Goal: Task Accomplishment & Management: Complete application form

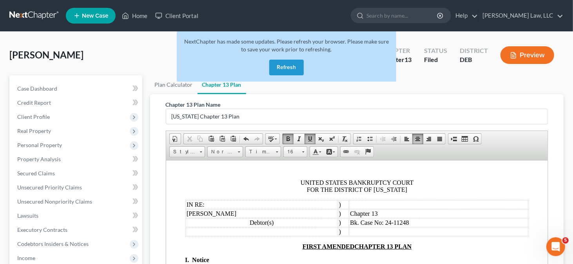
click at [278, 69] on button "Refresh" at bounding box center [286, 68] width 34 height 16
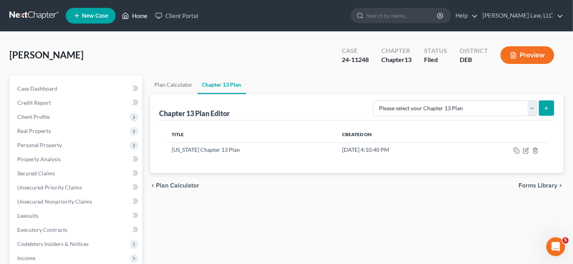
click at [128, 14] on icon at bounding box center [125, 15] width 7 height 9
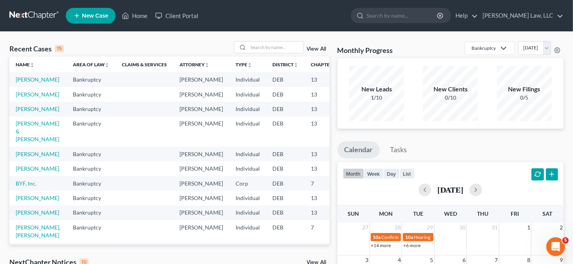
click at [93, 22] on link "New Case" at bounding box center [91, 16] width 50 height 16
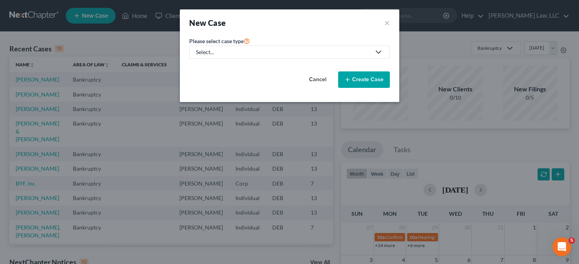
click at [347, 54] on div "Select..." at bounding box center [283, 52] width 175 height 8
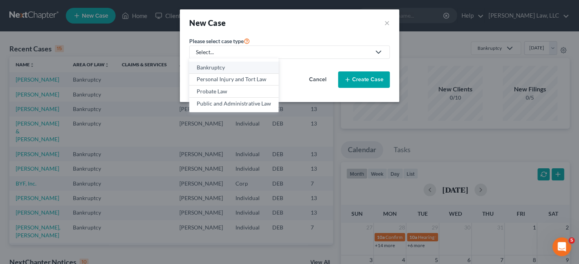
click at [198, 66] on div "Bankruptcy" at bounding box center [234, 67] width 74 height 8
select select "13"
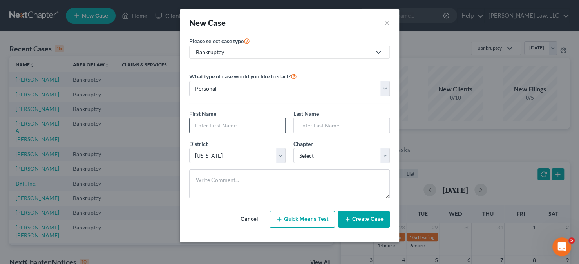
click at [237, 124] on input "text" at bounding box center [238, 125] width 96 height 15
type input "[PERSON_NAME]"
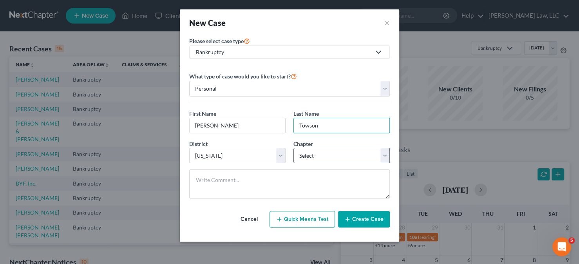
type input "Towson"
click at [321, 157] on select "Select 7 11 12 13" at bounding box center [341, 156] width 96 height 16
select select "3"
click at [293, 148] on select "Select 7 11 12 13" at bounding box center [341, 156] width 96 height 16
click at [371, 220] on button "Create Case" at bounding box center [364, 219] width 52 height 16
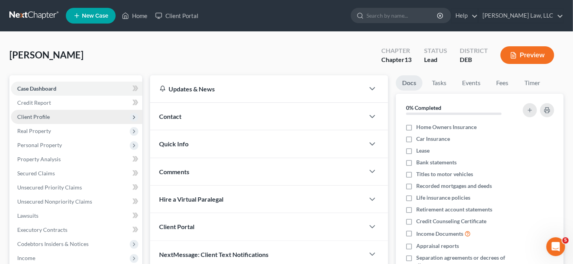
click at [63, 113] on span "Client Profile" at bounding box center [76, 117] width 131 height 14
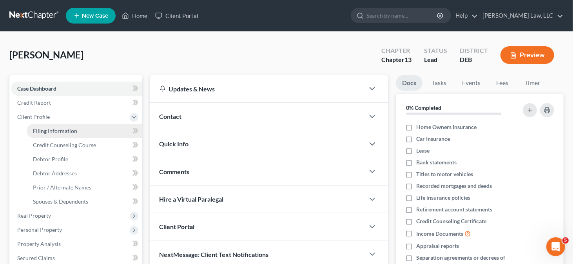
click at [70, 130] on span "Filing Information" at bounding box center [55, 130] width 44 height 7
select select "1"
select select "0"
select select "3"
select select "13"
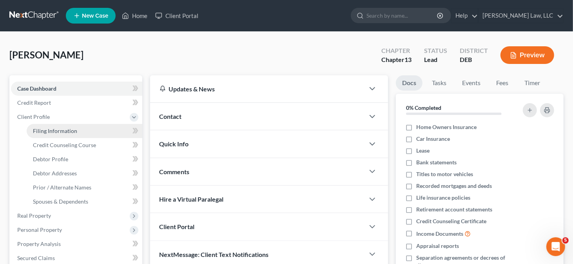
select select "7"
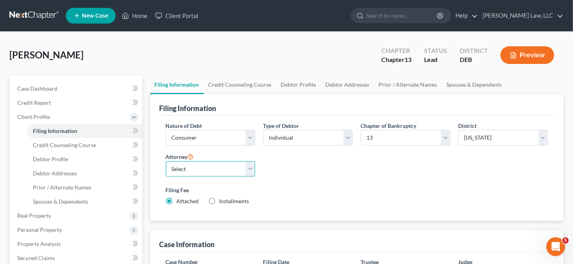
click at [220, 166] on select "Select [PERSON_NAME] - [PERSON_NAME] - [PERSON_NAME]" at bounding box center [211, 169] width 90 height 16
select select "0"
click at [166, 161] on select "Select [PERSON_NAME] - [PERSON_NAME] - [PERSON_NAME]" at bounding box center [211, 169] width 90 height 16
click at [239, 83] on link "Credit Counseling Course" at bounding box center [240, 84] width 72 height 19
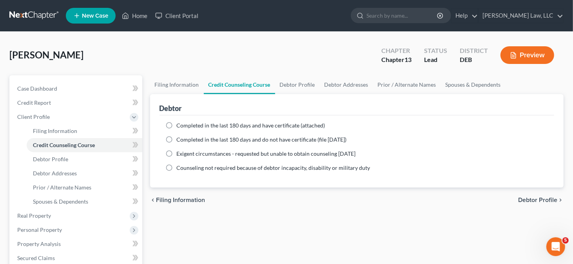
click at [219, 127] on span "Completed in the last 180 days and have certificate (attached)" at bounding box center [251, 125] width 148 height 7
click at [185, 127] on input "Completed in the last 180 days and have certificate (attached)" at bounding box center [182, 123] width 5 height 5
radio input "true"
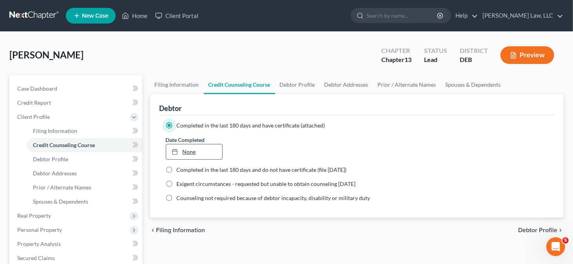
click at [189, 152] on link "None" at bounding box center [194, 151] width 56 height 15
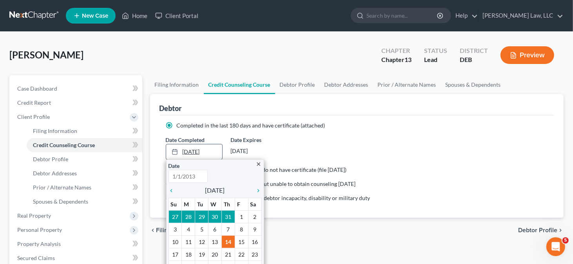
type input "[DATE]"
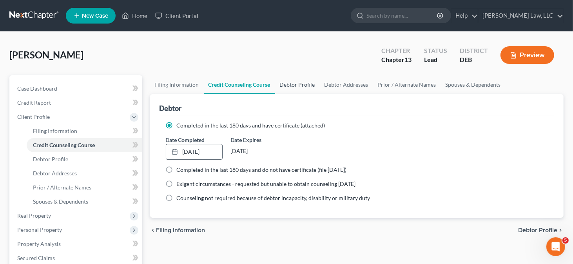
click at [304, 89] on link "Debtor Profile" at bounding box center [297, 84] width 45 height 19
select select "0"
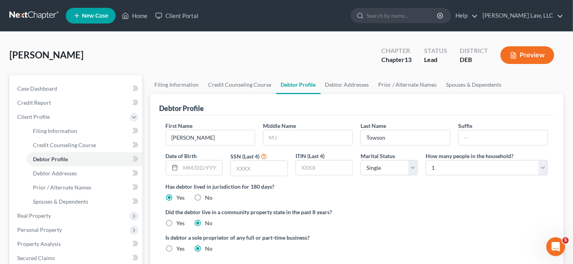
click at [263, 135] on div at bounding box center [308, 138] width 90 height 16
click at [275, 141] on input "text" at bounding box center [307, 137] width 89 height 15
type input "M."
click at [190, 165] on input "text" at bounding box center [202, 167] width 42 height 15
type input "[DATE]"
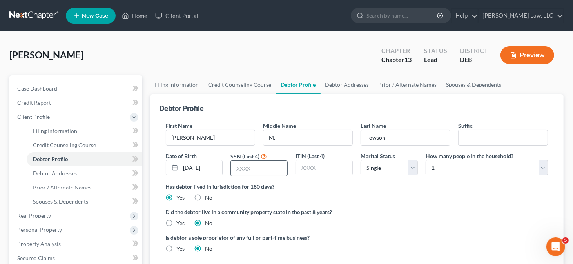
click at [267, 160] on div at bounding box center [258, 168] width 57 height 16
click at [266, 161] on input "text" at bounding box center [259, 168] width 56 height 15
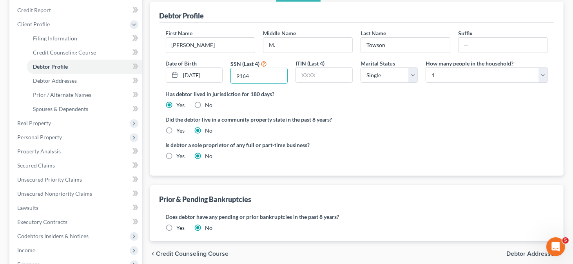
scroll to position [157, 0]
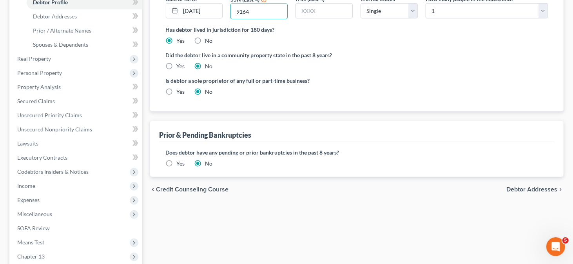
type input "9164"
click at [177, 161] on label "Yes" at bounding box center [181, 163] width 8 height 8
click at [180, 161] on input "Yes" at bounding box center [182, 161] width 5 height 5
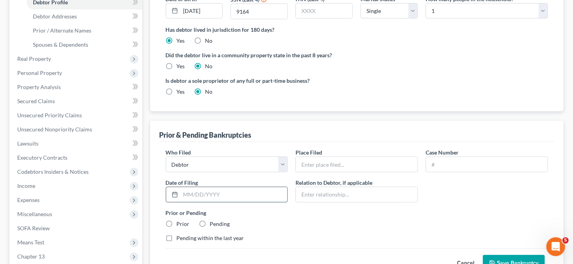
click at [209, 195] on input "text" at bounding box center [234, 194] width 107 height 15
type input "[DATE]"
click at [333, 168] on input "text" at bounding box center [356, 164] width 121 height 15
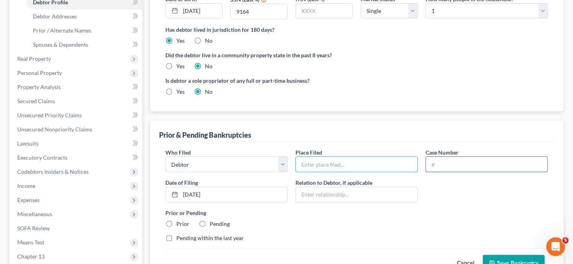
click at [466, 168] on input "text" at bounding box center [486, 164] width 121 height 15
paste input "22-10061"
type input "22-10061"
click at [385, 163] on input "text" at bounding box center [356, 164] width 121 height 15
type input "[US_STATE]"
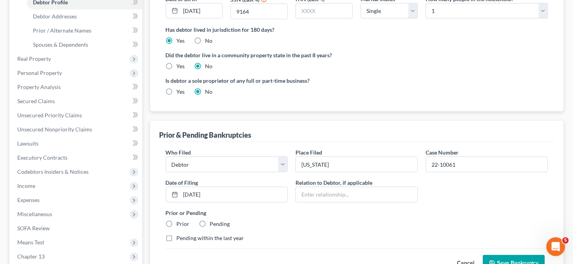
click at [183, 224] on label "Prior" at bounding box center [183, 224] width 13 height 8
click at [183, 224] on input "Prior" at bounding box center [182, 222] width 5 height 5
radio input "true"
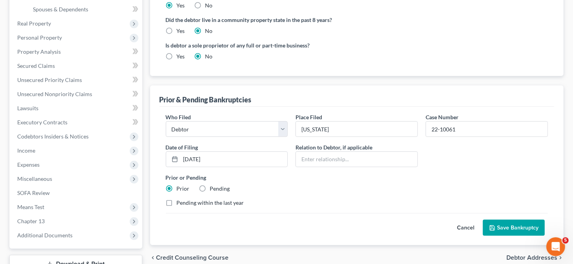
scroll to position [235, 0]
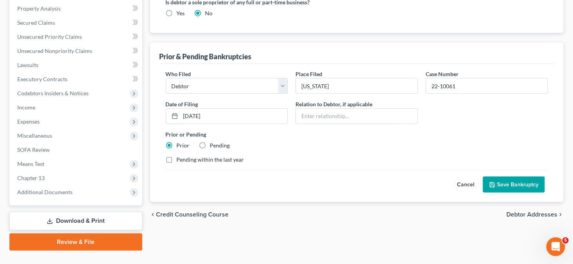
click at [210, 161] on label "Pending within the last year" at bounding box center [210, 159] width 67 height 8
click at [185, 161] on input "Pending within the last year" at bounding box center [182, 157] width 5 height 5
checkbox input "true"
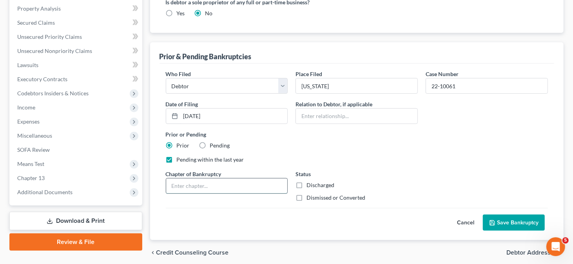
click at [226, 181] on input "text" at bounding box center [226, 185] width 121 height 15
type input "13"
click at [314, 197] on label "Dismissed or Converted" at bounding box center [335, 197] width 59 height 8
click at [314, 197] on input "Dismissed or Converted" at bounding box center [311, 195] width 5 height 5
checkbox input "true"
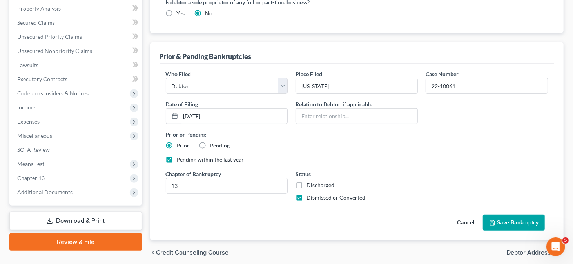
click at [502, 217] on button "Save Bankruptcy" at bounding box center [514, 222] width 62 height 16
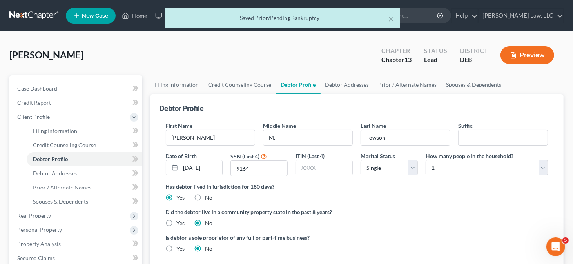
scroll to position [39, 0]
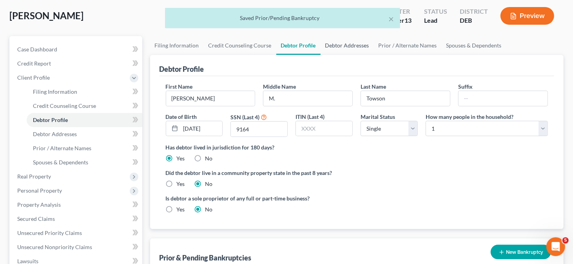
click at [339, 47] on link "Debtor Addresses" at bounding box center [346, 45] width 53 height 19
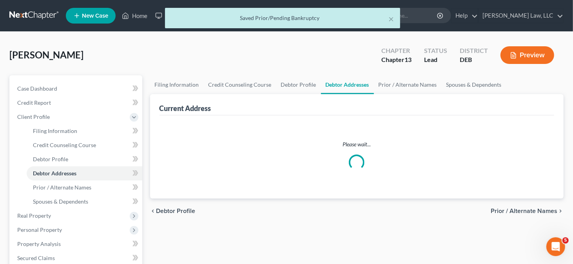
select select "0"
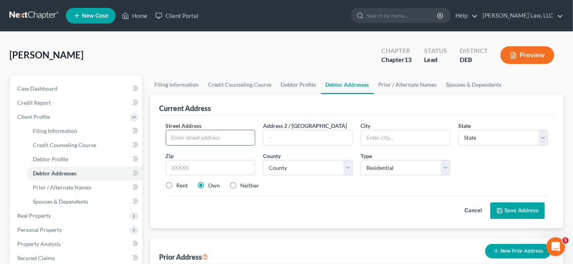
click at [200, 135] on input "text" at bounding box center [210, 137] width 89 height 15
type input "[STREET_ADDRESS]"
click at [196, 164] on input "text" at bounding box center [211, 168] width 90 height 16
type input "19805"
type input "Wilmington"
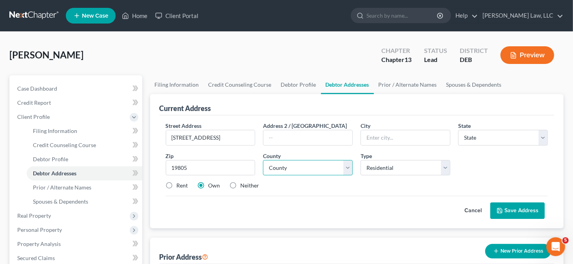
select select "7"
click at [286, 163] on select "County" at bounding box center [308, 168] width 90 height 16
click at [286, 164] on select "County" at bounding box center [308, 168] width 90 height 16
click at [286, 164] on select "County [GEOGRAPHIC_DATA] [GEOGRAPHIC_DATA] [GEOGRAPHIC_DATA]" at bounding box center [308, 168] width 90 height 16
select select "1"
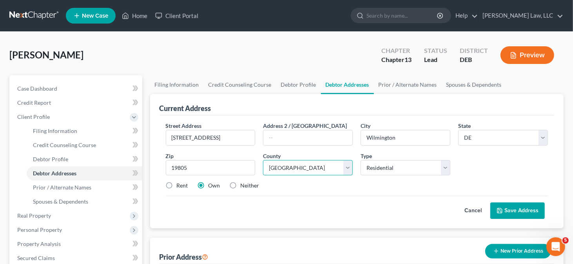
click at [263, 160] on select "County [GEOGRAPHIC_DATA] [GEOGRAPHIC_DATA] [GEOGRAPHIC_DATA]" at bounding box center [308, 168] width 90 height 16
click at [515, 211] on button "Save Address" at bounding box center [517, 210] width 54 height 16
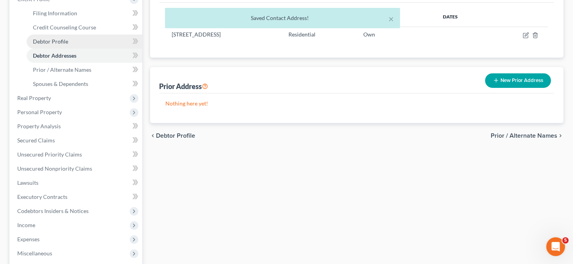
scroll to position [78, 0]
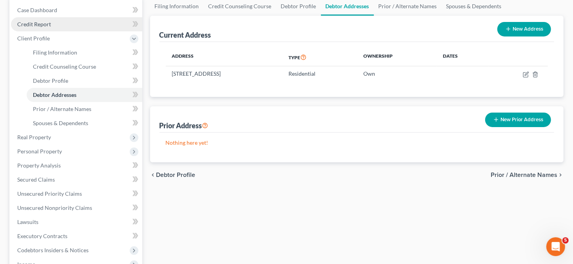
click at [53, 19] on link "Credit Report" at bounding box center [76, 24] width 131 height 14
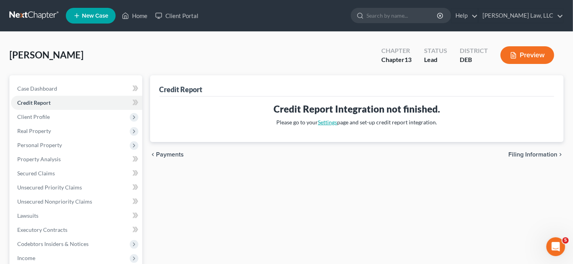
click at [333, 123] on link "Settings" at bounding box center [327, 122] width 19 height 7
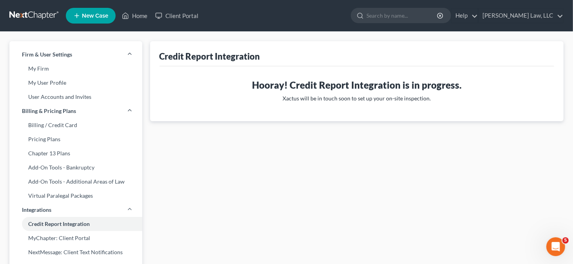
click at [550, 247] on icon "Open Intercom Messenger" at bounding box center [555, 246] width 13 height 13
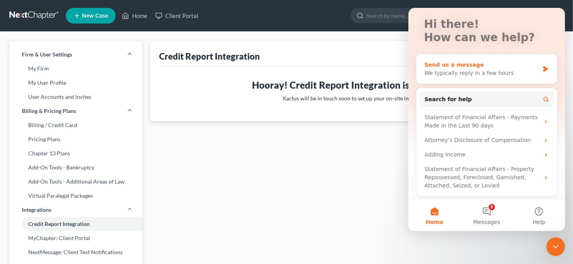
scroll to position [46, 0]
click at [486, 213] on button "8 Messages" at bounding box center [486, 214] width 52 height 31
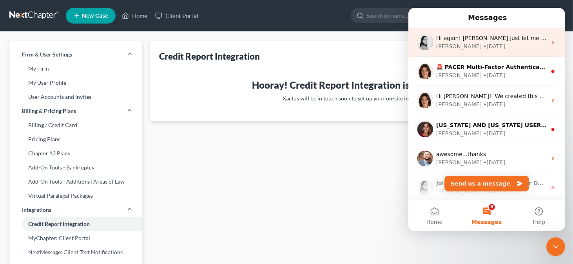
click at [483, 44] on div "• [DATE]" at bounding box center [494, 46] width 22 height 8
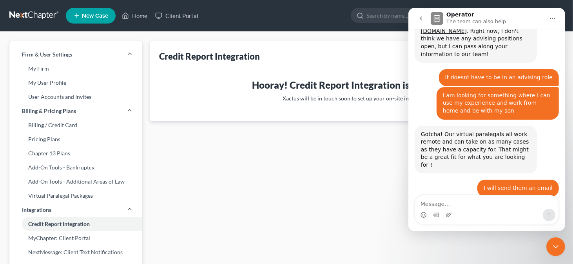
scroll to position [1708, 0]
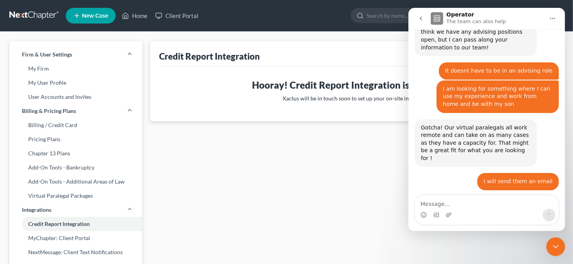
click at [470, 199] on textarea "Message…" at bounding box center [485, 201] width 143 height 13
type textarea "t"
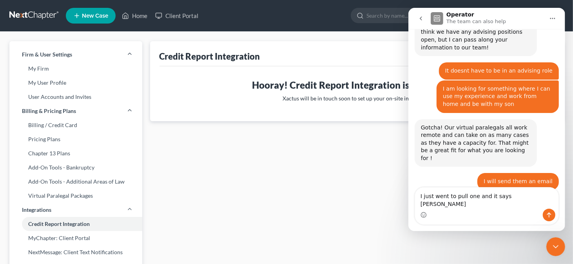
type textarea "I just went to pull one and it says [PERSON_NAME]"
click at [555, 244] on icon "Close Intercom Messenger" at bounding box center [554, 245] width 9 height 9
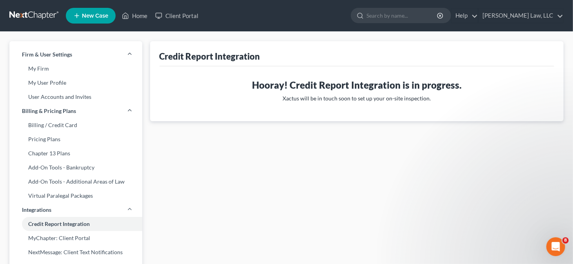
click at [558, 247] on icon "Open Intercom Messenger" at bounding box center [555, 246] width 13 height 13
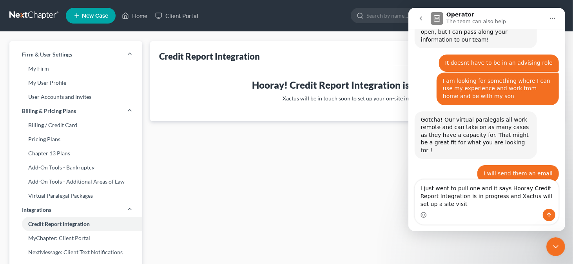
scroll to position [1723, 0]
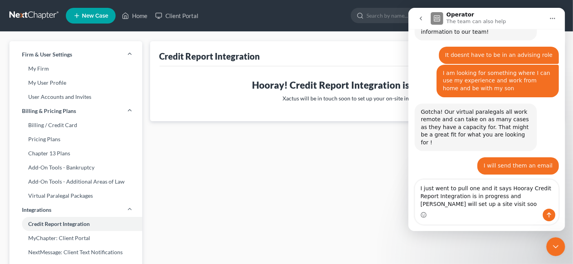
type textarea "I just went to pull one and it says Hooray Credit Report Integration is in prog…"
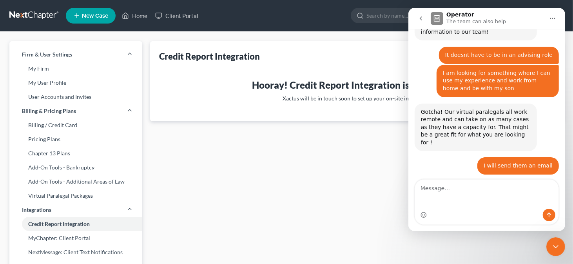
type textarea "\"
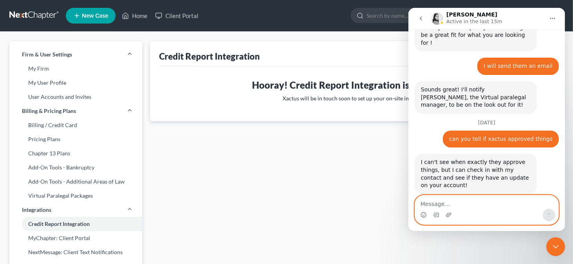
scroll to position [1826, 0]
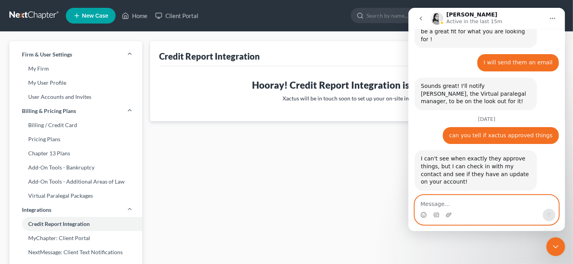
click at [479, 205] on textarea "Message…" at bounding box center [485, 201] width 143 height 13
type textarea "ok thanks"
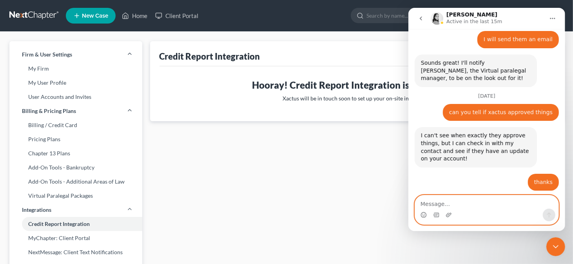
scroll to position [1850, 0]
